Goal: Find specific page/section: Find specific page/section

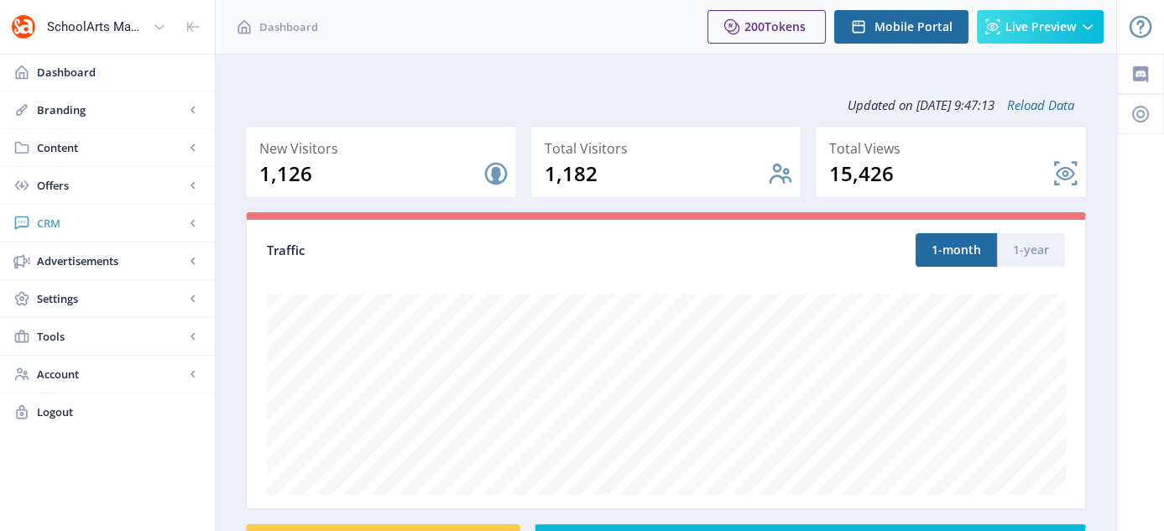
click at [52, 222] on span "CRM" at bounding box center [111, 223] width 148 height 17
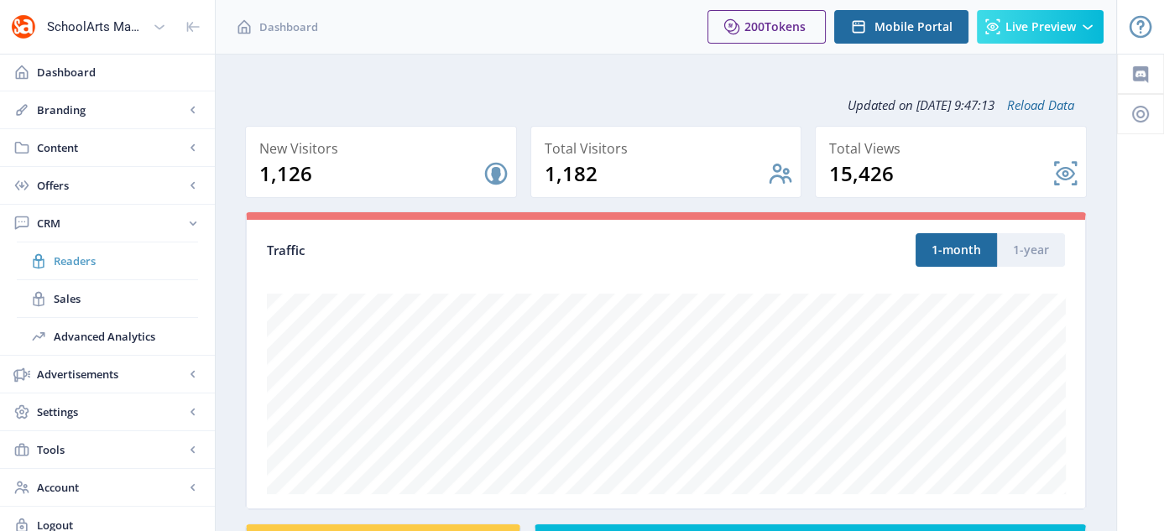
click at [79, 259] on span "Readers" at bounding box center [126, 261] width 144 height 17
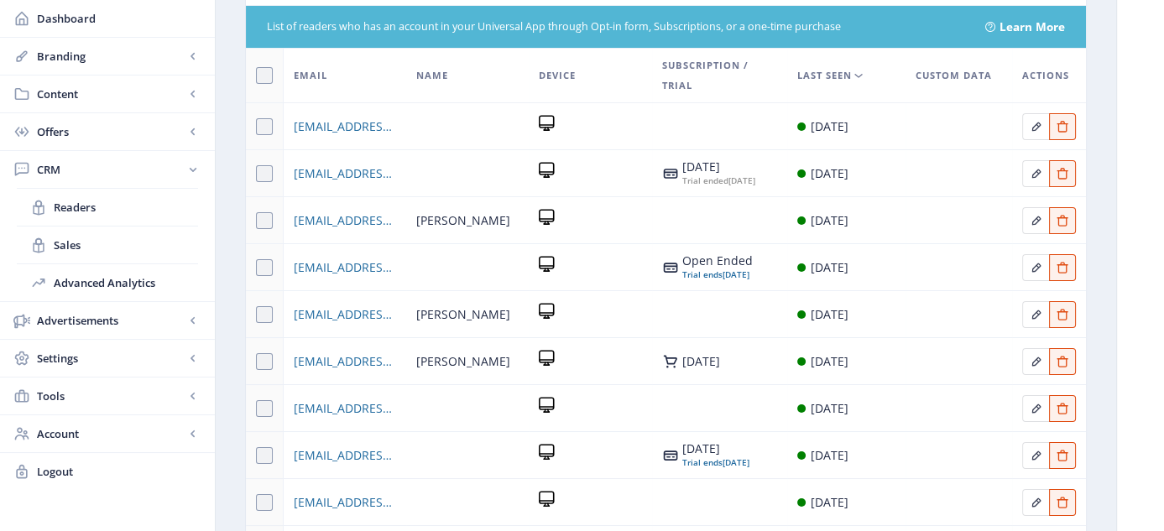
scroll to position [50, 0]
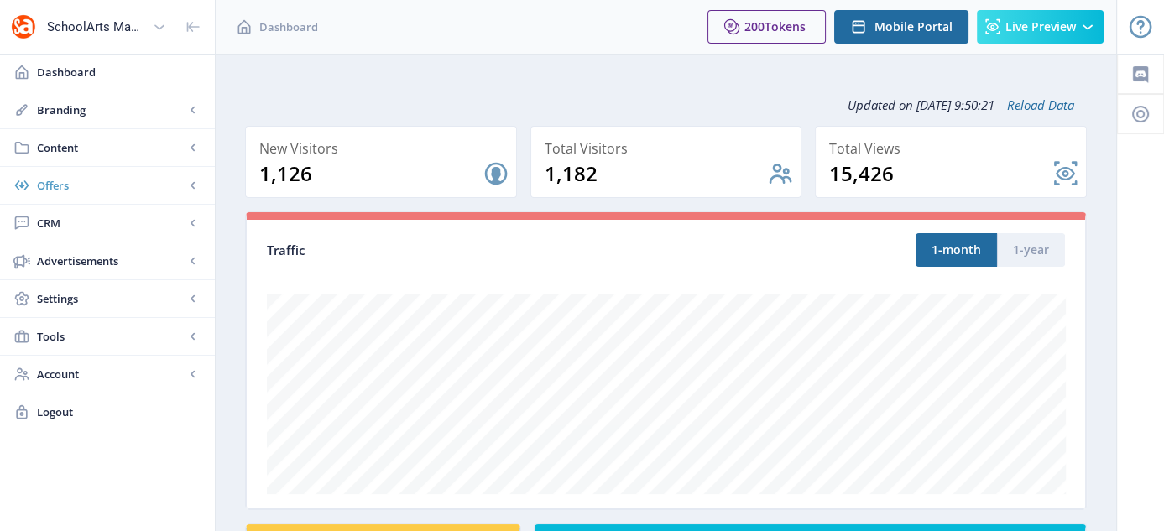
drag, startPoint x: 0, startPoint y: 0, endPoint x: 49, endPoint y: 201, distance: 206.4
click at [49, 201] on link "Offers" at bounding box center [107, 185] width 215 height 37
click at [54, 229] on span "Opt-ins" at bounding box center [111, 223] width 115 height 17
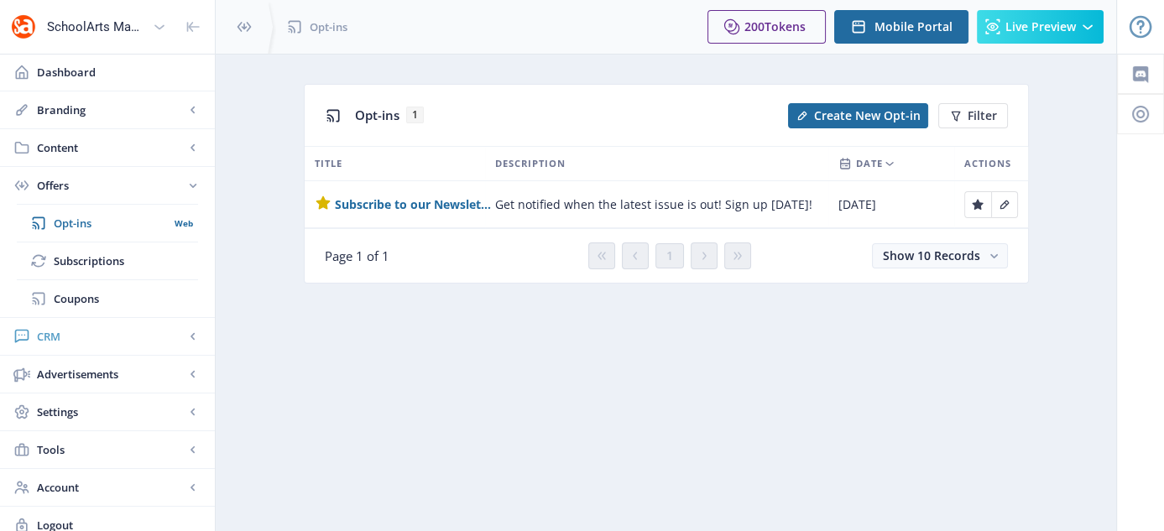
click at [59, 332] on span "CRM" at bounding box center [111, 336] width 148 height 17
click at [76, 264] on span "Readers" at bounding box center [126, 261] width 144 height 17
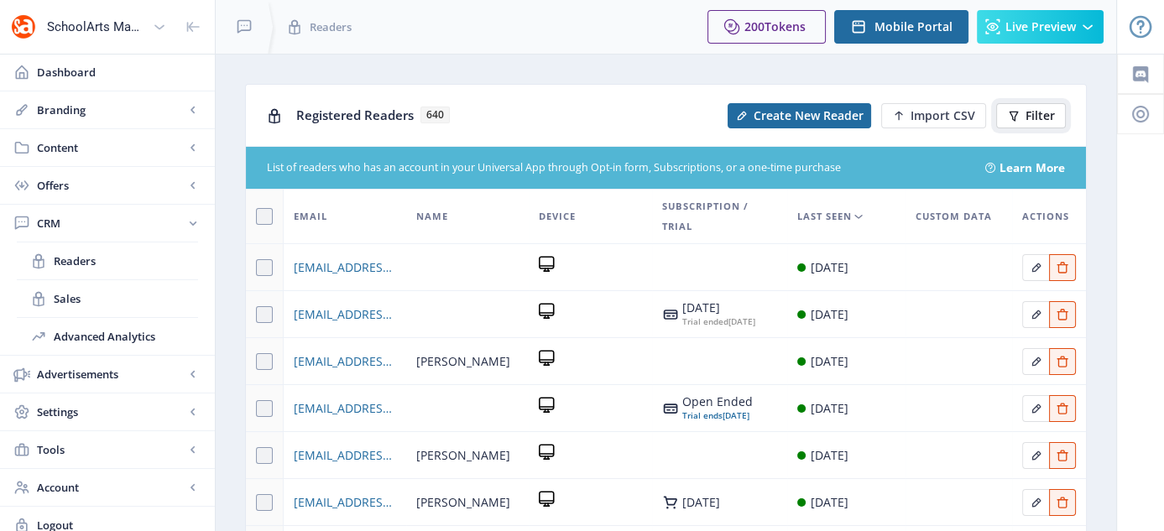
click at [1033, 115] on span "Filter" at bounding box center [1040, 115] width 29 height 13
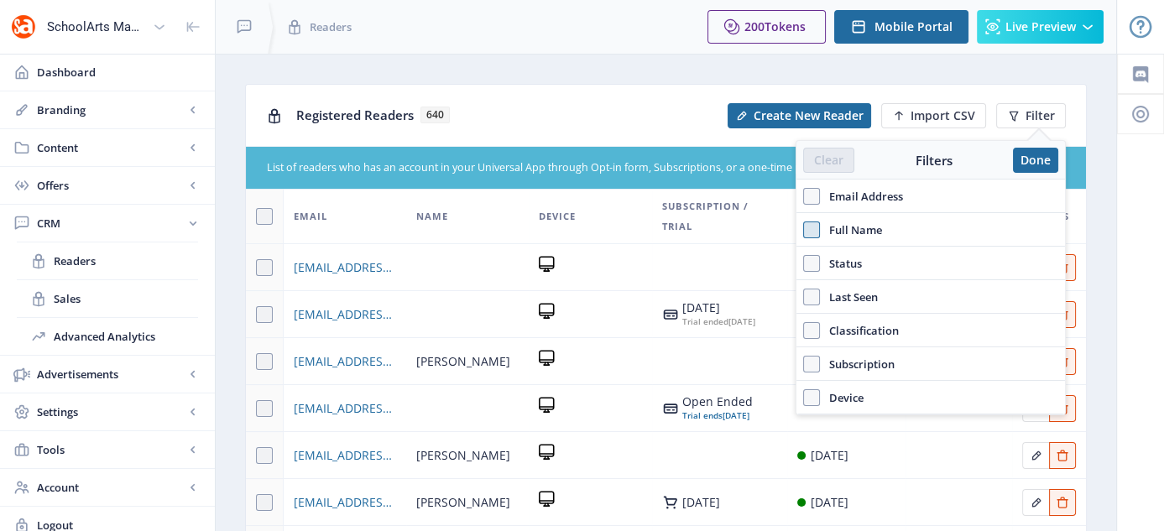
click at [813, 233] on span at bounding box center [811, 230] width 17 height 17
click at [804, 230] on input "Full Name" at bounding box center [803, 229] width 1 height 1
checkbox input "true"
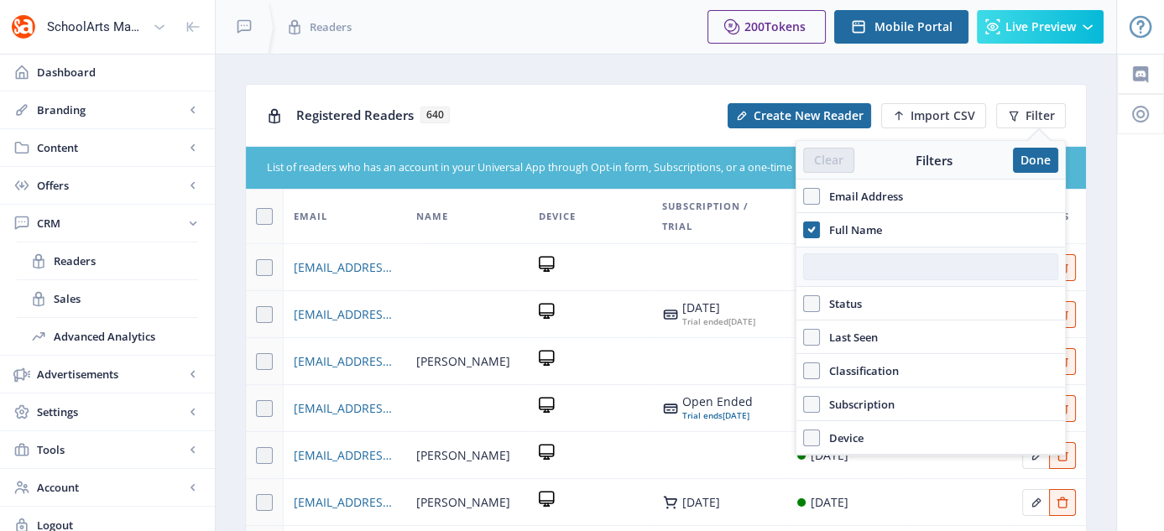
click at [873, 271] on input "text" at bounding box center [930, 266] width 255 height 27
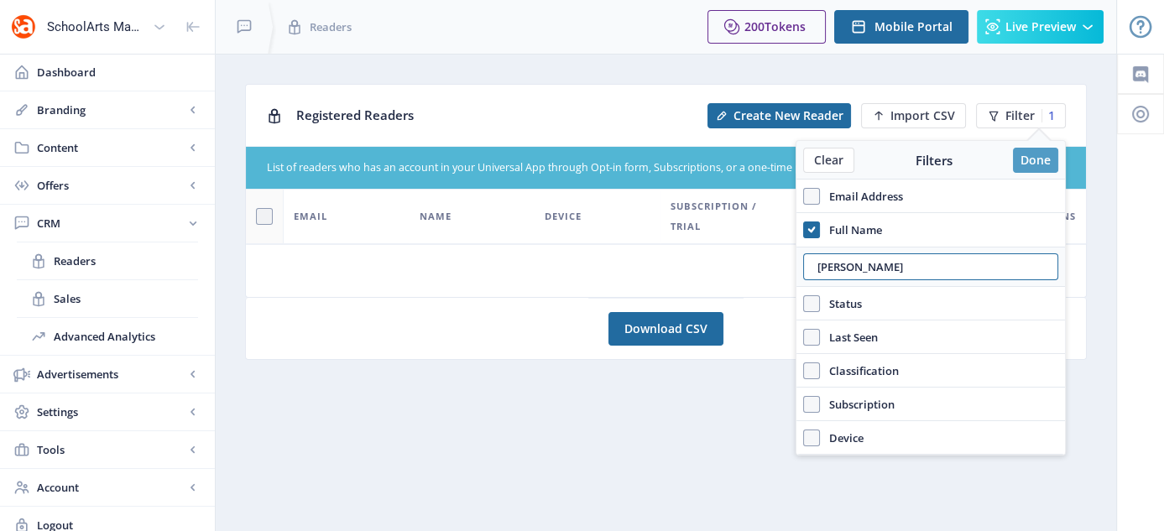
type input "myra kaye"
click at [1034, 162] on button "Done" at bounding box center [1035, 160] width 45 height 25
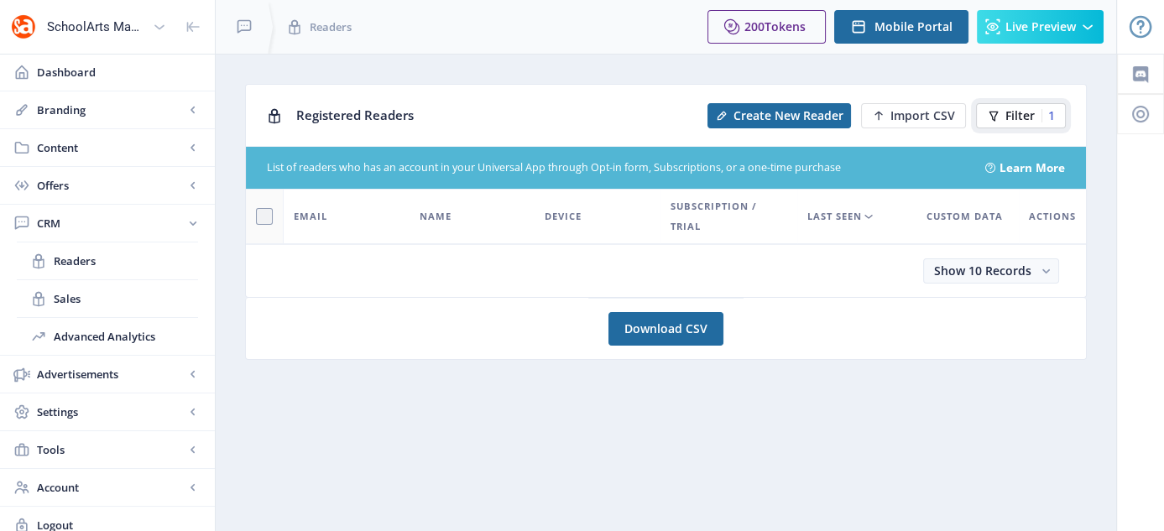
click at [1016, 109] on span "Filter" at bounding box center [1020, 115] width 29 height 13
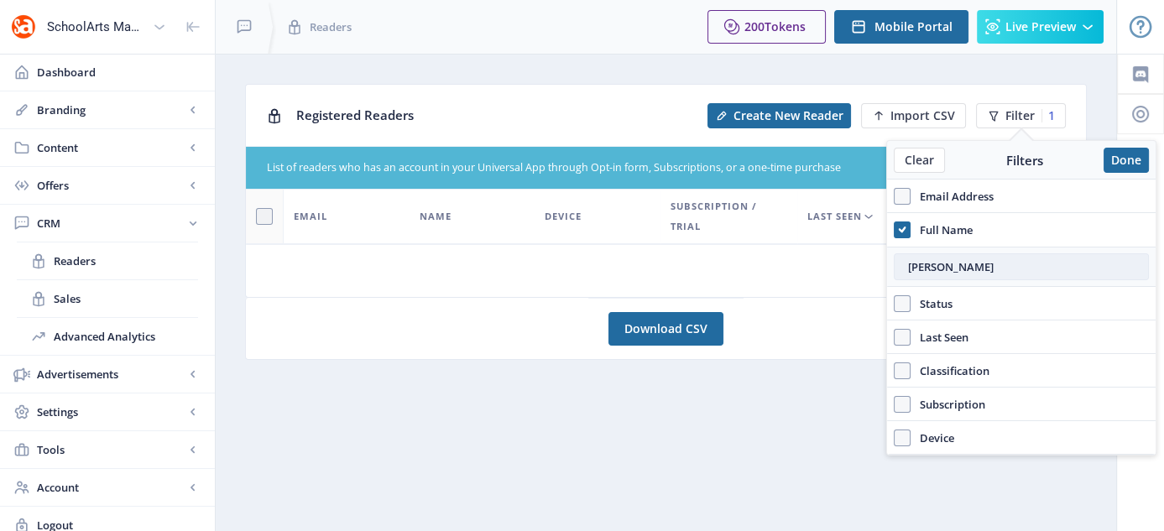
click at [907, 265] on input "myra kaye" at bounding box center [1021, 266] width 255 height 27
click at [933, 265] on input "Myra kaye" at bounding box center [1021, 266] width 255 height 27
click at [940, 264] on input "Myra kaye" at bounding box center [1021, 266] width 255 height 27
click at [1003, 265] on input "Myra Kaye" at bounding box center [1021, 266] width 255 height 27
type input "Myra Kaye"
